Goal: Information Seeking & Learning: Understand process/instructions

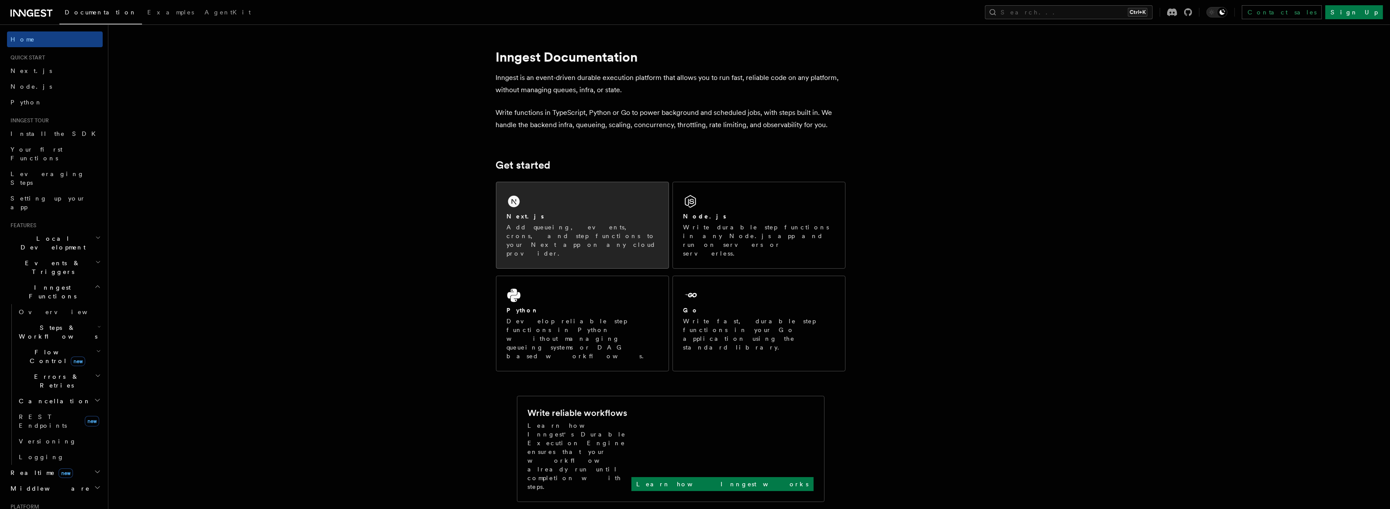
click at [564, 222] on div "Next.js Add queueing, events, crons, and step functions to your Next app on any…" at bounding box center [582, 235] width 151 height 46
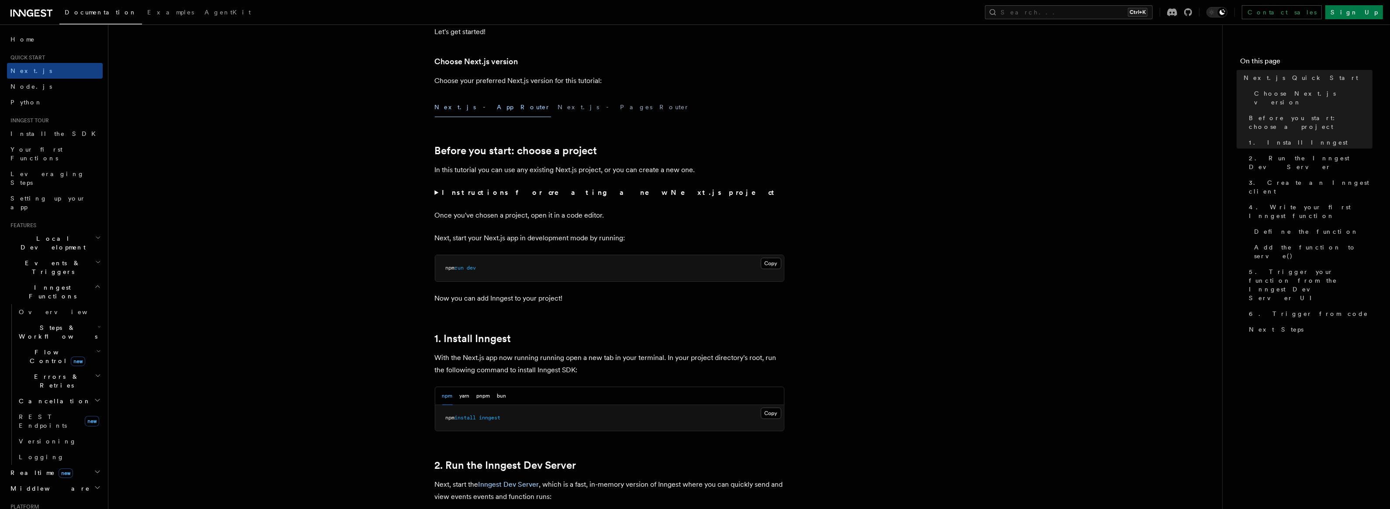
scroll to position [273, 0]
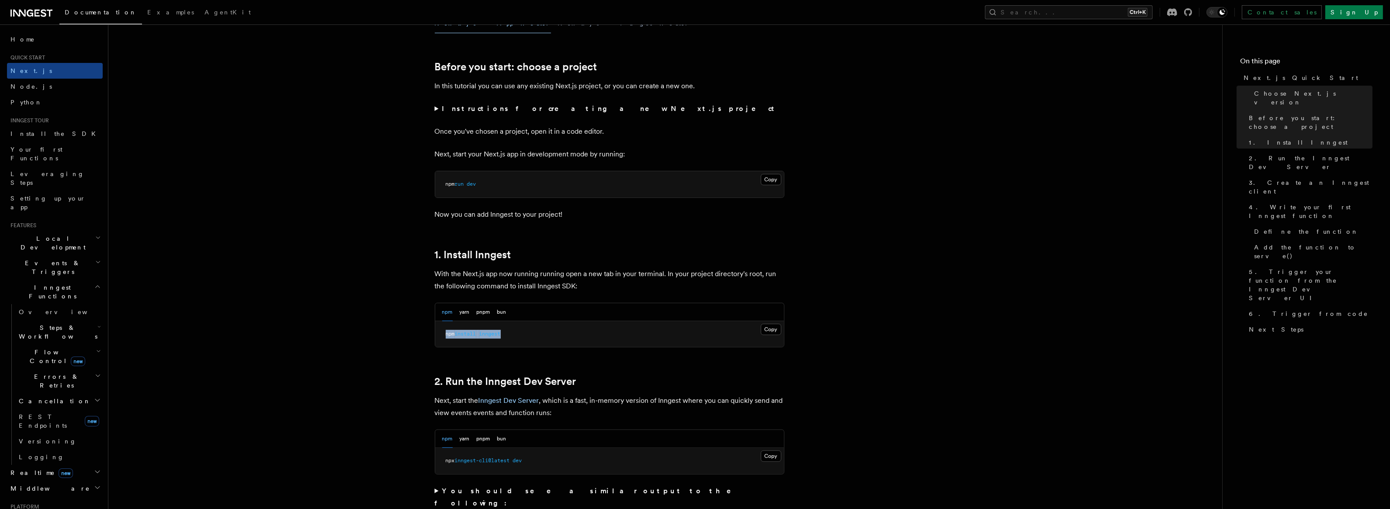
drag, startPoint x: 473, startPoint y: 339, endPoint x: 437, endPoint y: 336, distance: 35.5
click at [437, 336] on pre "npm install inngest" at bounding box center [609, 334] width 349 height 26
copy span "npm install inngest"
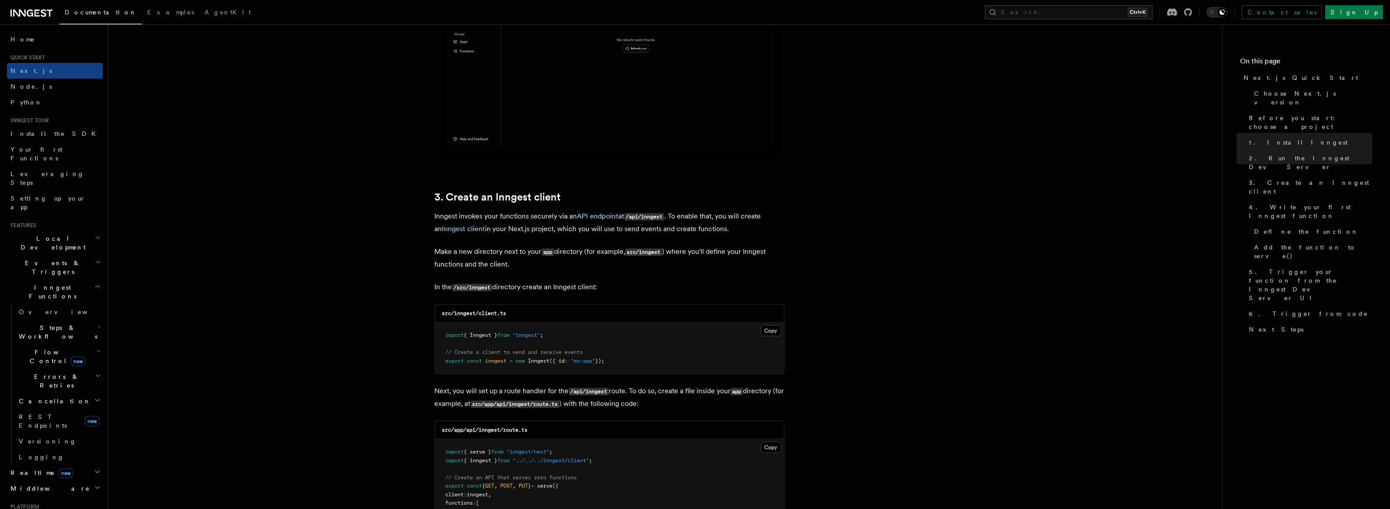
scroll to position [928, 0]
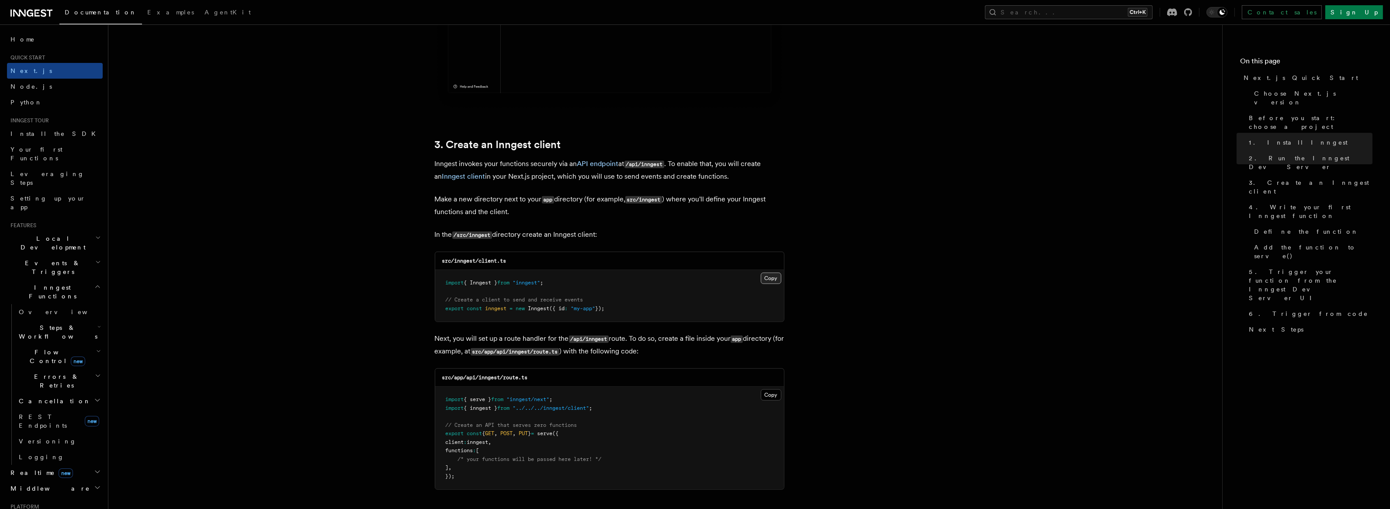
click at [765, 280] on button "Copy Copied" at bounding box center [771, 278] width 21 height 11
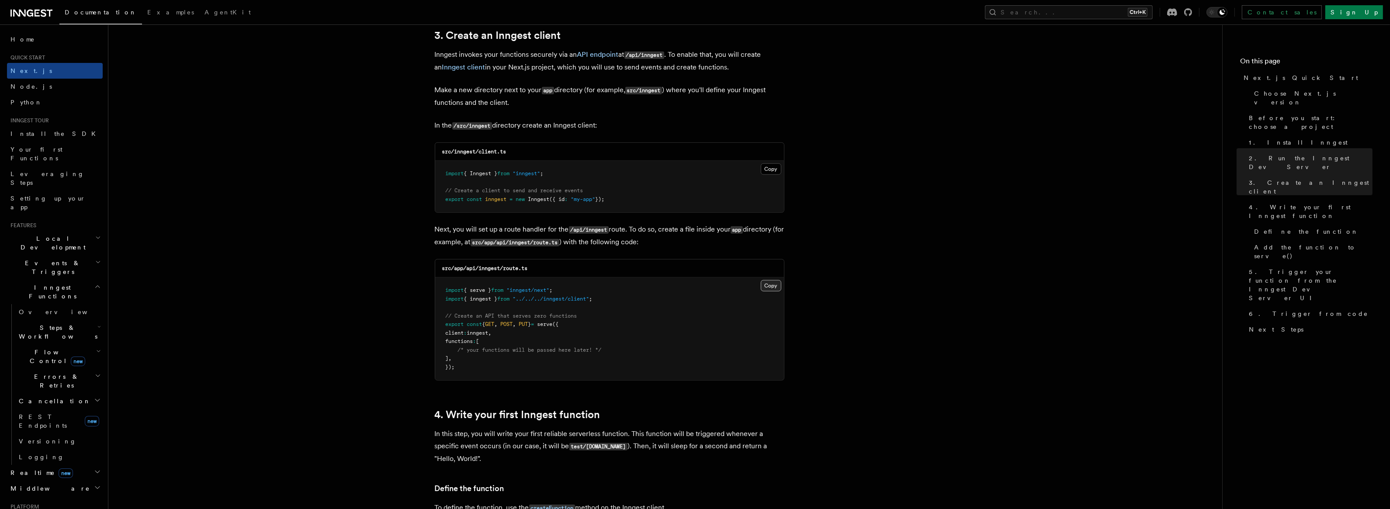
click at [768, 287] on button "Copy Copied" at bounding box center [771, 285] width 21 height 11
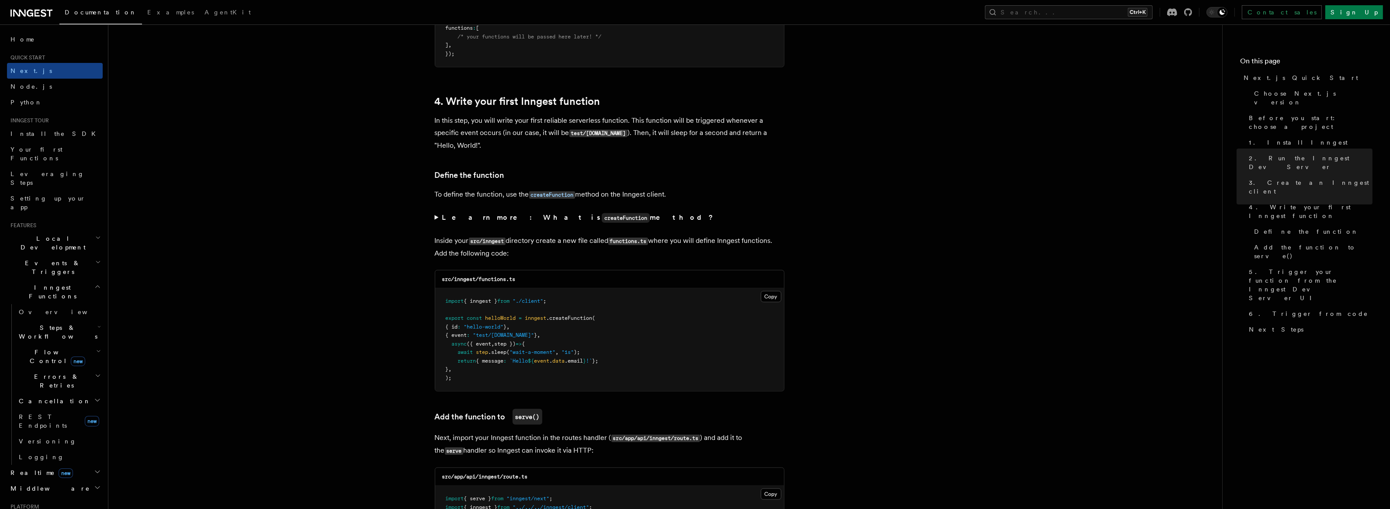
scroll to position [1365, 0]
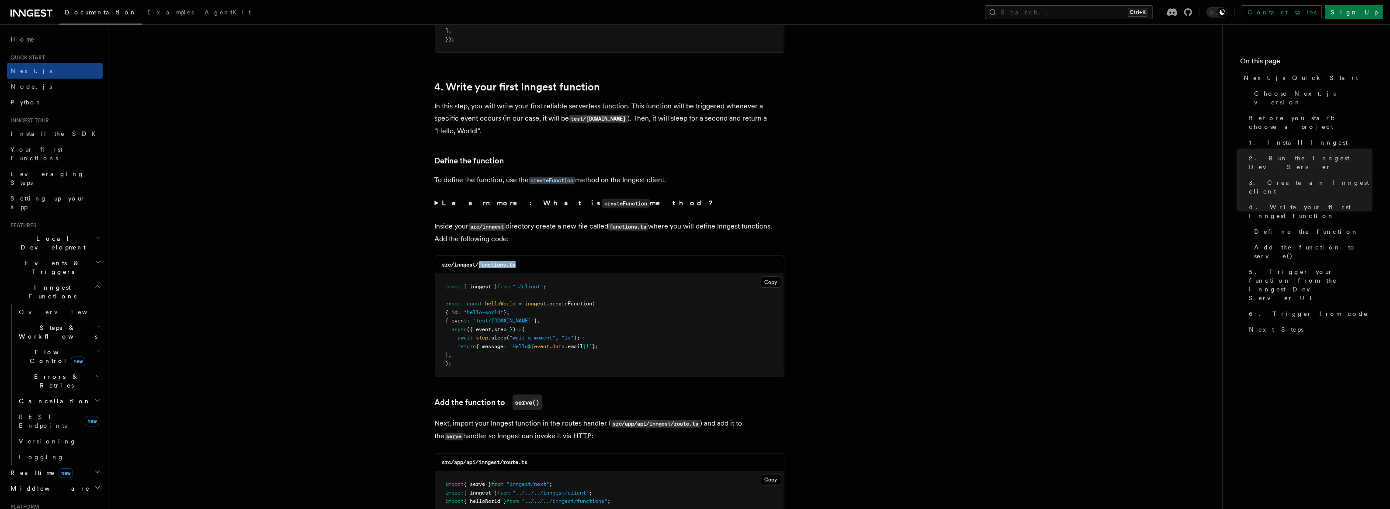
drag, startPoint x: 501, startPoint y: 269, endPoint x: 480, endPoint y: 270, distance: 21.0
click at [480, 270] on div "src/inngest/functions.ts" at bounding box center [609, 265] width 349 height 18
copy code "functions.ts"
click at [767, 286] on button "Copy Copied" at bounding box center [771, 282] width 21 height 11
